Goal: Task Accomplishment & Management: Manage account settings

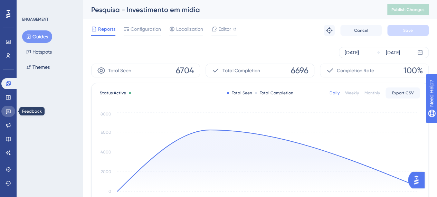
click at [6, 109] on icon at bounding box center [9, 111] width 6 height 6
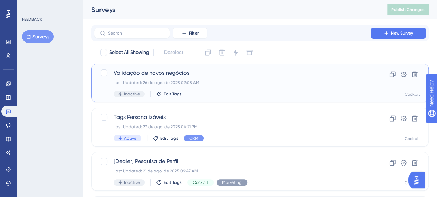
click at [131, 95] on span "Inactive" at bounding box center [132, 94] width 16 height 6
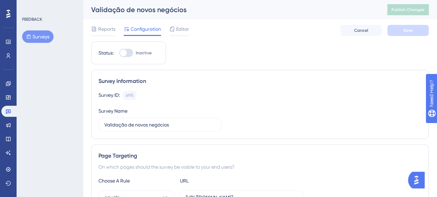
click at [127, 52] on div at bounding box center [126, 53] width 14 height 8
click at [119, 53] on input "Inactive" at bounding box center [119, 53] width 0 height 0
checkbox input "true"
click at [408, 31] on span "Save" at bounding box center [408, 31] width 10 height 6
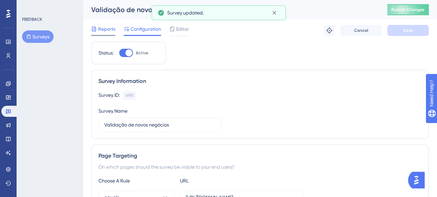
click at [108, 29] on span "Reports" at bounding box center [106, 29] width 17 height 8
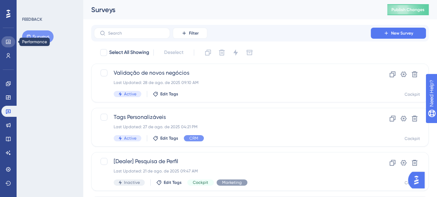
click at [9, 42] on icon at bounding box center [9, 42] width 6 height 6
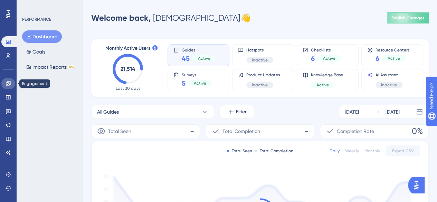
click at [11, 82] on icon at bounding box center [9, 84] width 6 height 6
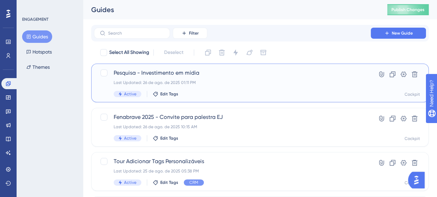
click at [295, 82] on div "Last Updated: 26 de ago. de 2025 01:11 PM" at bounding box center [232, 83] width 237 height 6
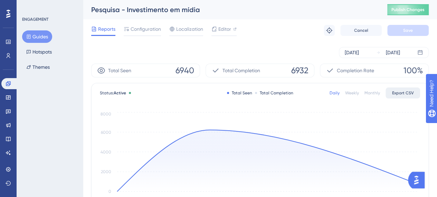
click at [412, 90] on span "Export CSV" at bounding box center [403, 93] width 22 height 6
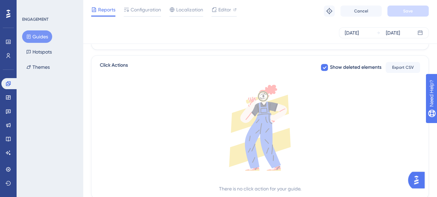
scroll to position [250, 0]
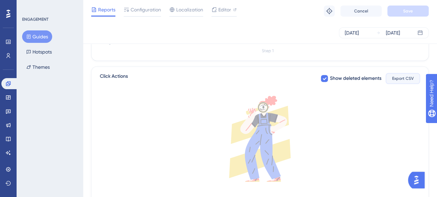
click at [402, 79] on span "Export CSV" at bounding box center [403, 79] width 22 height 6
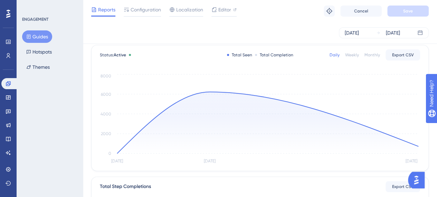
scroll to position [0, 0]
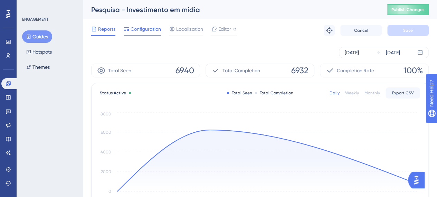
click at [142, 32] on span "Configuration" at bounding box center [146, 29] width 30 height 8
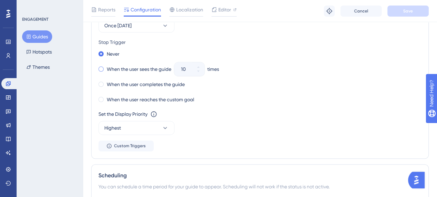
scroll to position [380, 0]
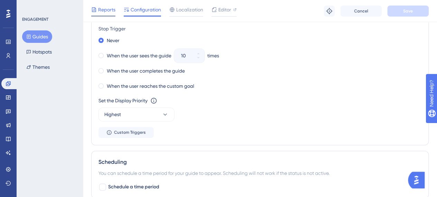
click at [108, 10] on span "Reports" at bounding box center [106, 10] width 17 height 8
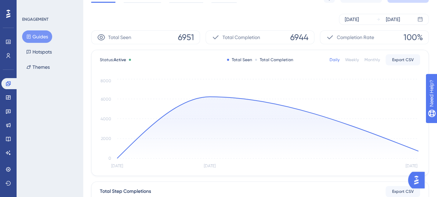
scroll to position [69, 0]
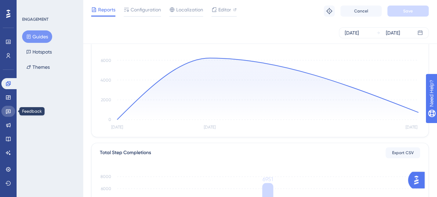
click at [8, 113] on icon at bounding box center [8, 111] width 5 height 4
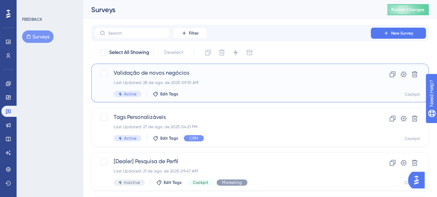
click at [179, 81] on div "Last Updated: 28 de ago. de 2025 09:10 AM" at bounding box center [232, 83] width 237 height 6
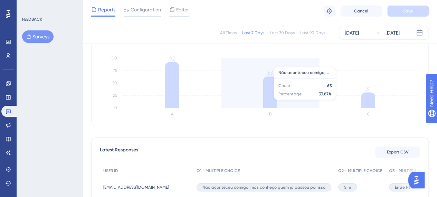
scroll to position [89, 0]
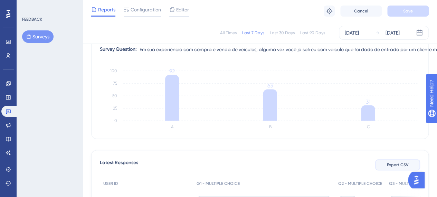
click at [402, 163] on span "Export CSV" at bounding box center [398, 165] width 22 height 6
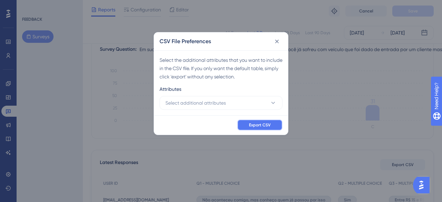
click at [257, 126] on span "Export CSV" at bounding box center [260, 125] width 22 height 6
